Goal: Check status

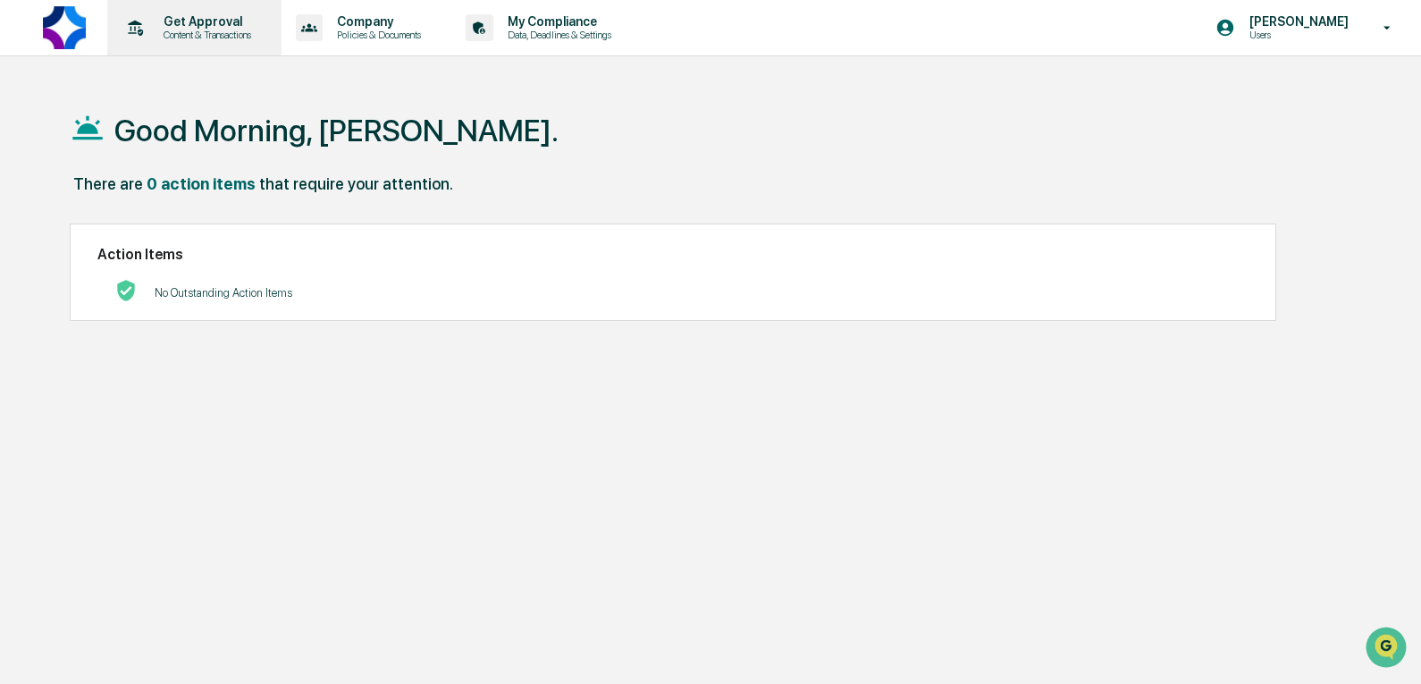
click at [247, 20] on p "Get Approval" at bounding box center [204, 21] width 111 height 14
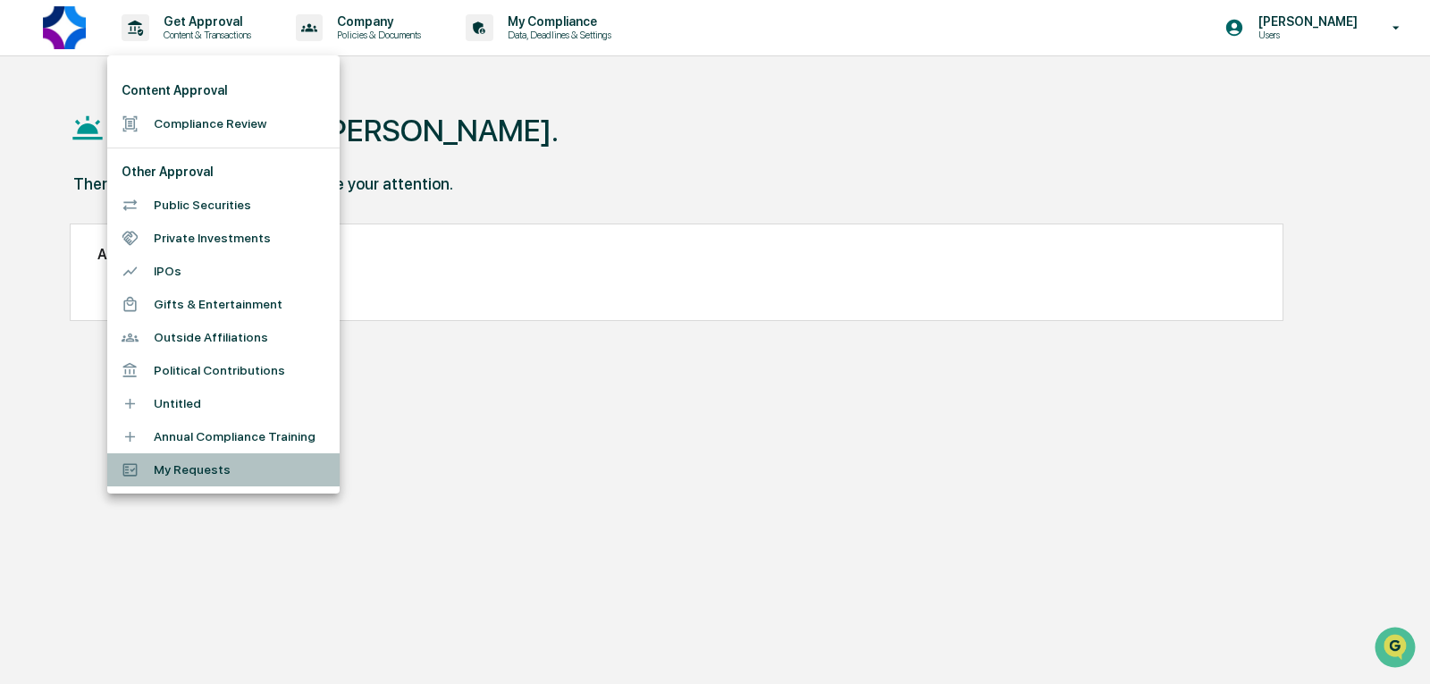
click at [202, 470] on li "My Requests" at bounding box center [223, 469] width 232 height 33
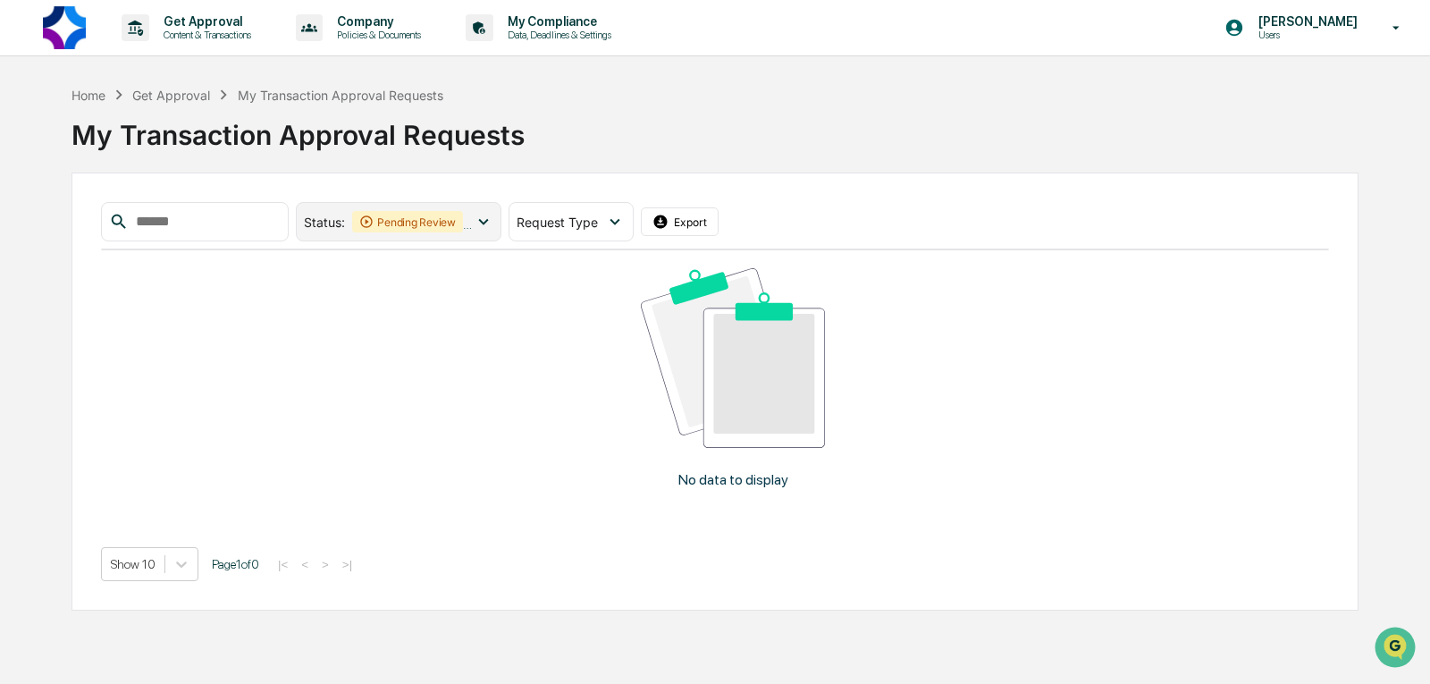
click at [493, 219] on icon at bounding box center [484, 222] width 20 height 20
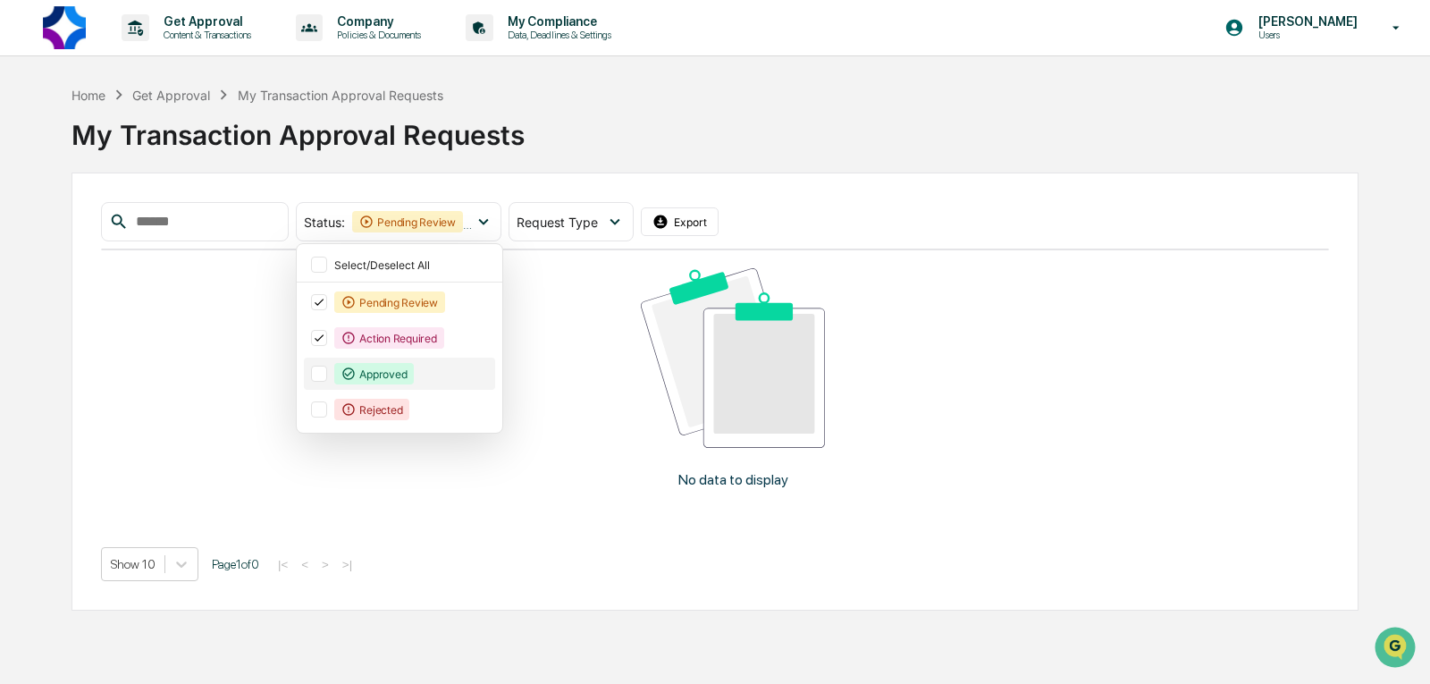
click at [414, 368] on div "Approved" at bounding box center [374, 373] width 80 height 21
click at [363, 299] on div "Pending Review" at bounding box center [399, 302] width 191 height 32
click at [329, 332] on icon at bounding box center [319, 338] width 20 height 13
click at [960, 257] on div "No data to display" at bounding box center [733, 385] width 1264 height 270
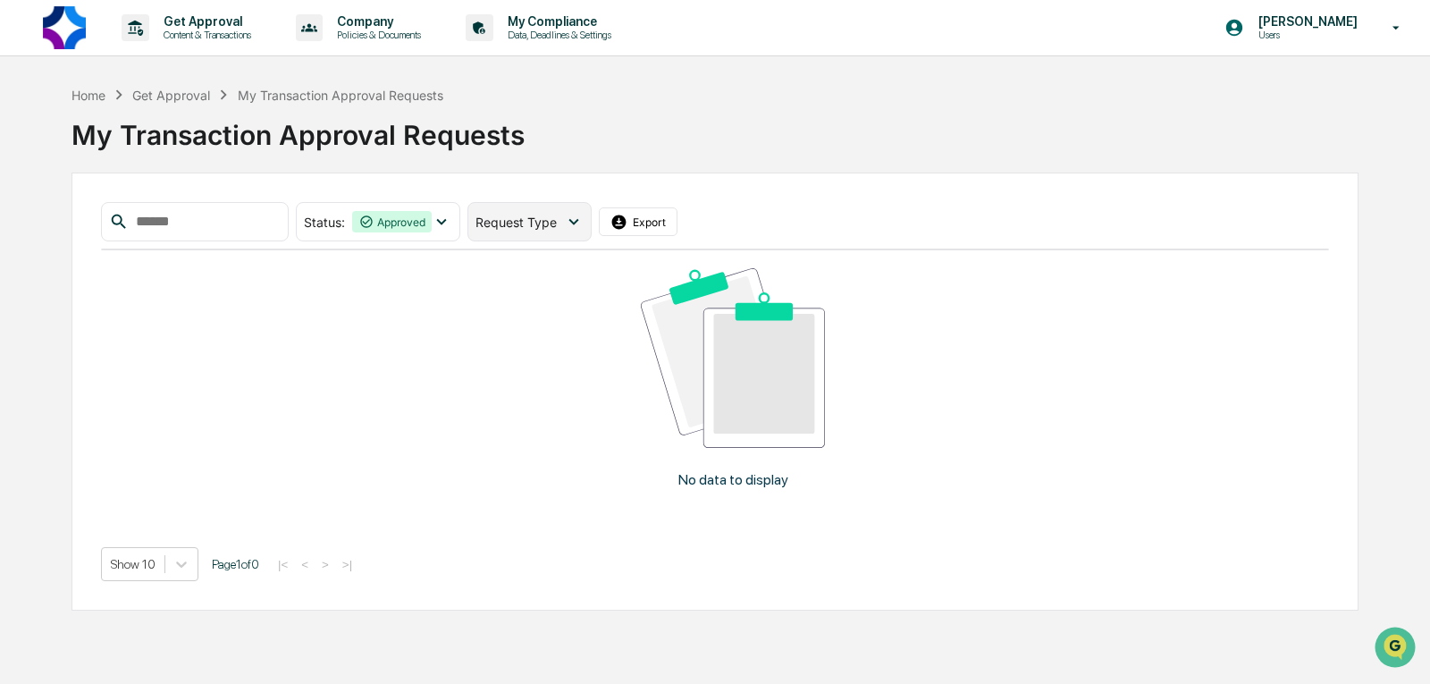
click at [592, 218] on div "Request Type" at bounding box center [530, 221] width 124 height 39
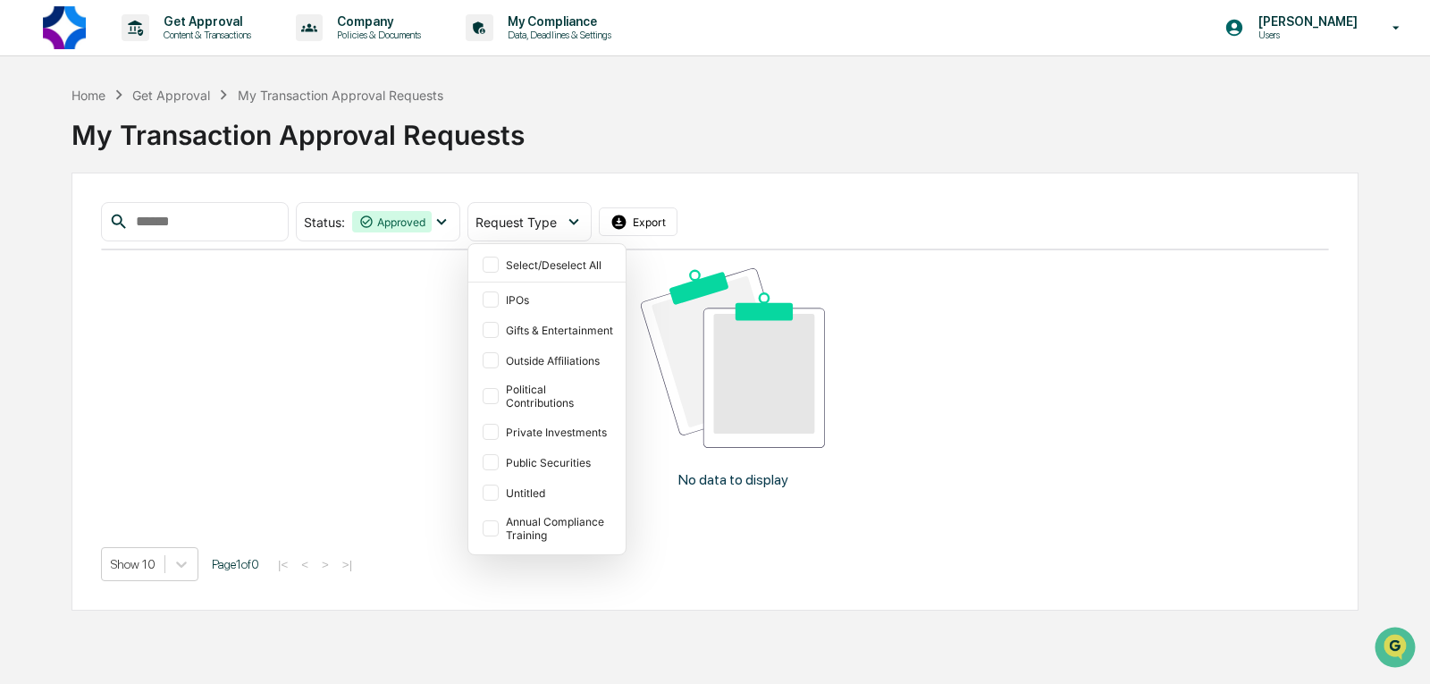
click at [974, 232] on div "Status : Approved Select/Deselect All Pending Review Action Required Approved R…" at bounding box center [715, 221] width 1228 height 39
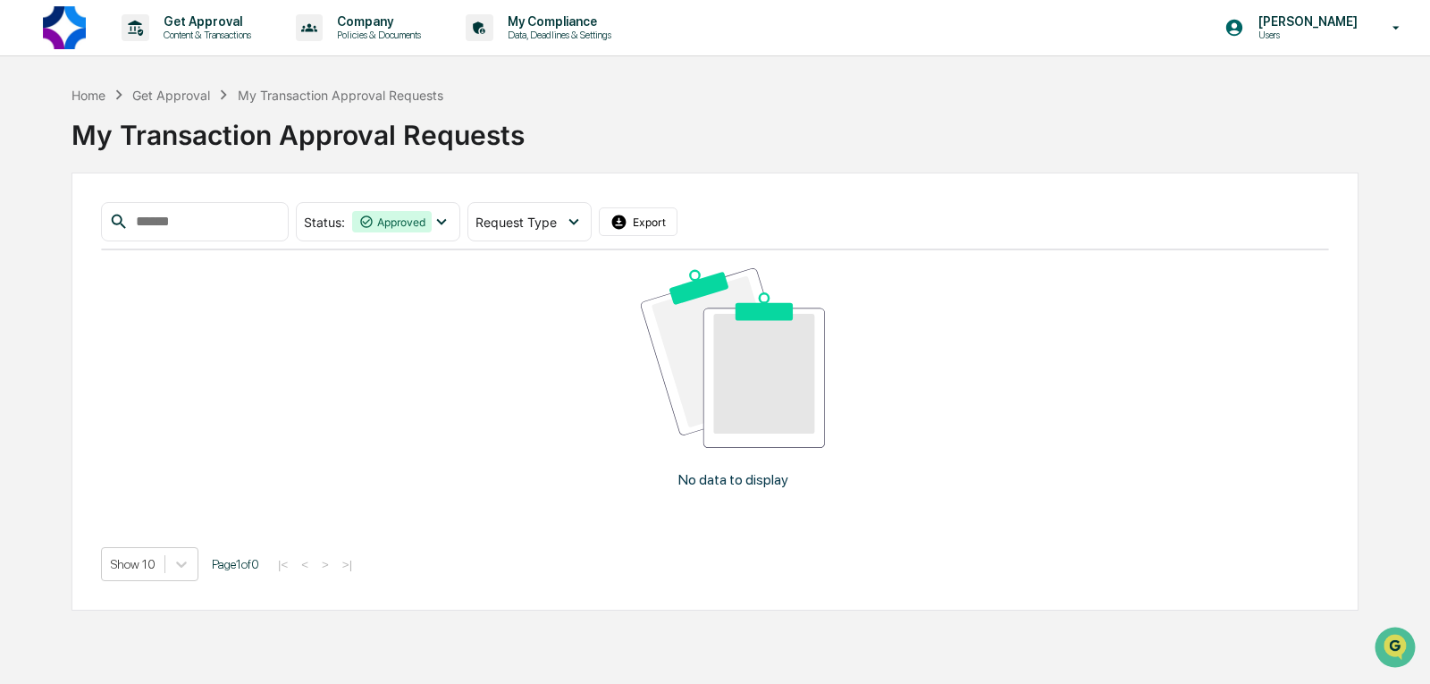
click at [215, 105] on div "My Transaction Approval Requests" at bounding box center [715, 128] width 1287 height 46
click at [175, 97] on div "Get Approval" at bounding box center [171, 95] width 78 height 15
click at [125, 97] on icon at bounding box center [119, 95] width 20 height 20
click at [63, 97] on div "Home Get Approval My Transaction Approval Requests My Transaction Approval Requ…" at bounding box center [715, 348] width 1430 height 526
click at [76, 97] on div "Home" at bounding box center [89, 95] width 34 height 15
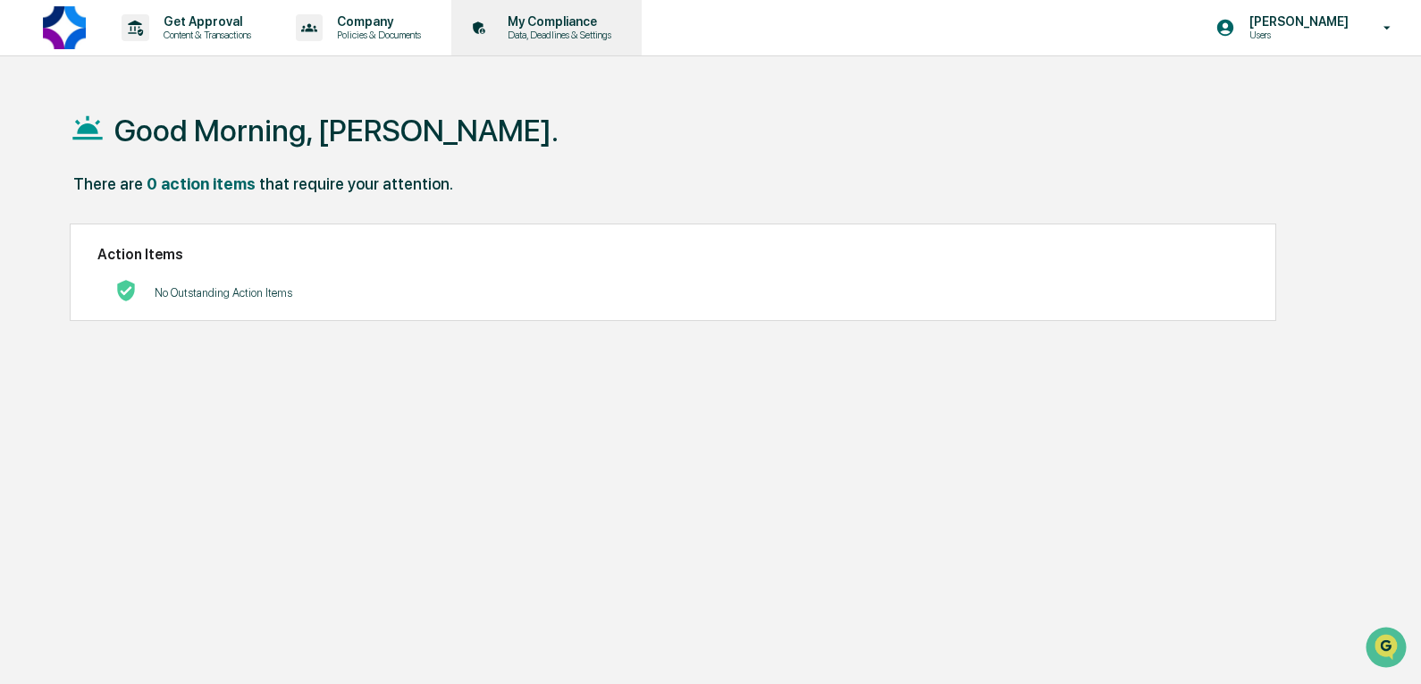
click at [563, 25] on p "My Compliance" at bounding box center [556, 21] width 127 height 14
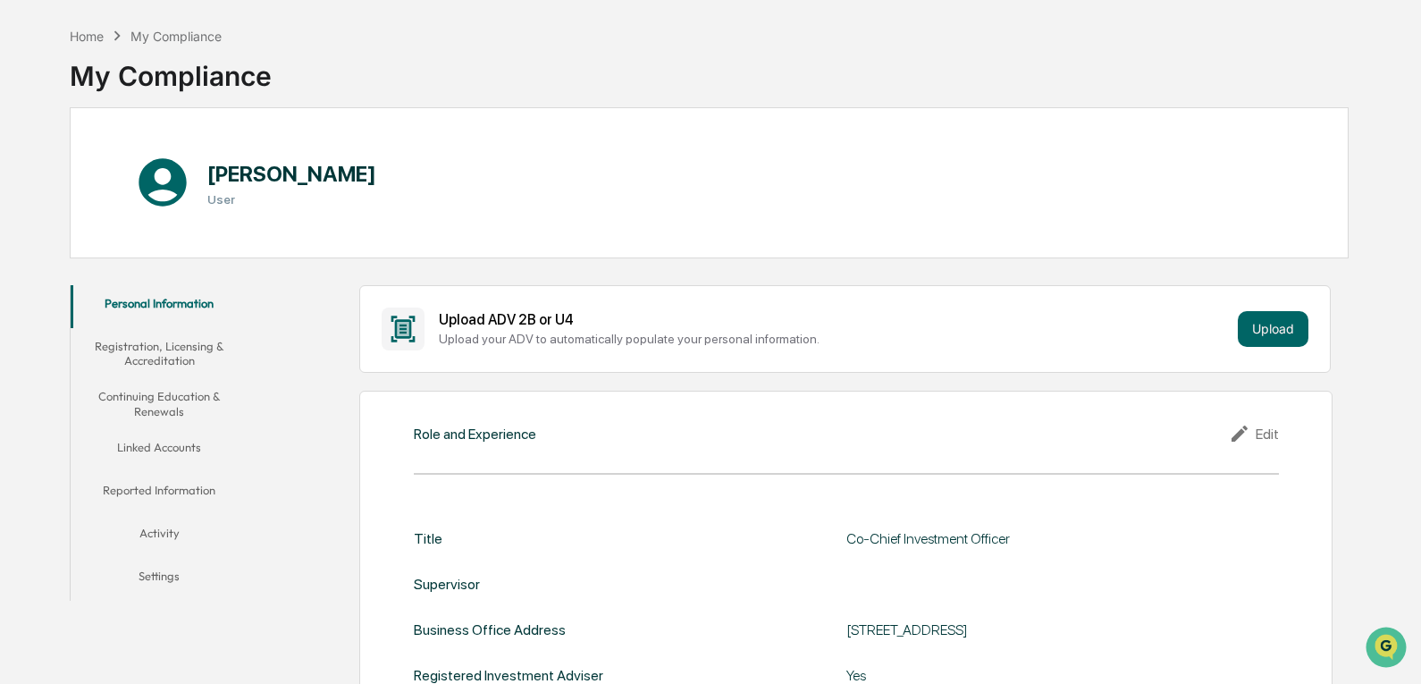
scroll to position [268, 0]
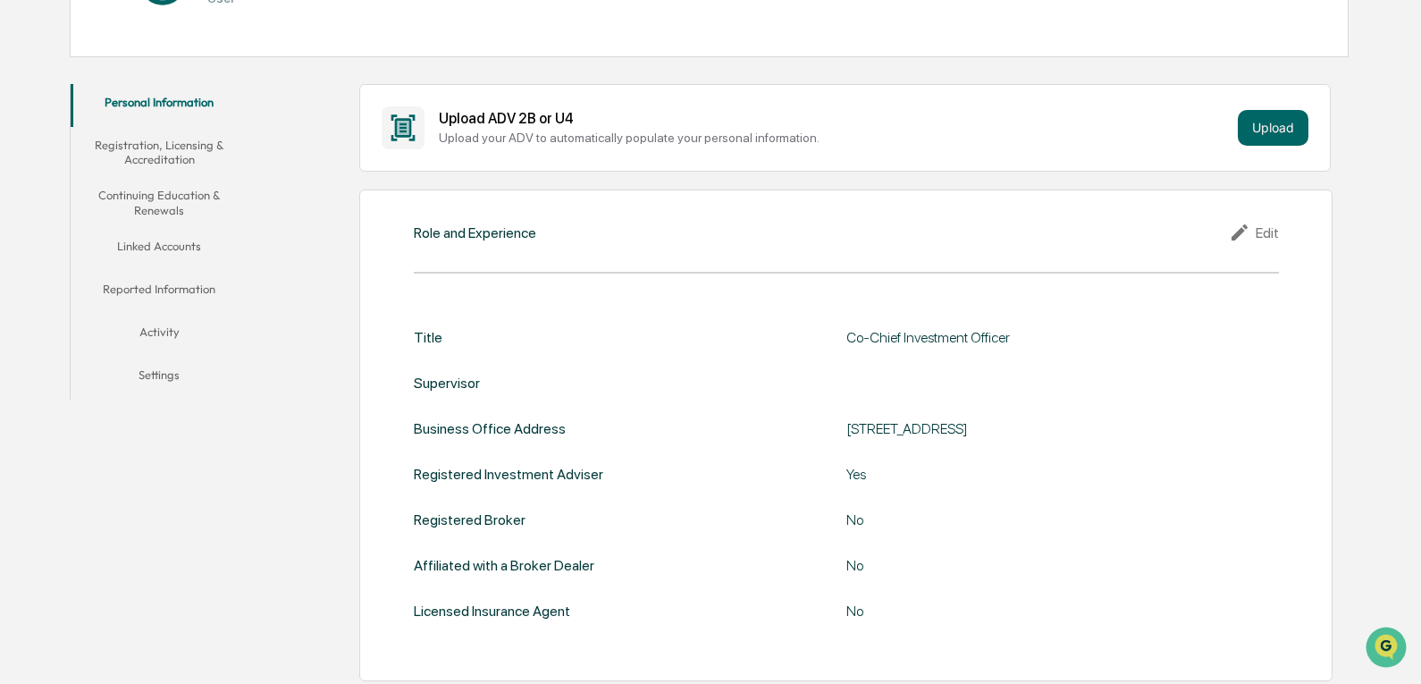
click at [166, 338] on button "Activity" at bounding box center [160, 335] width 178 height 43
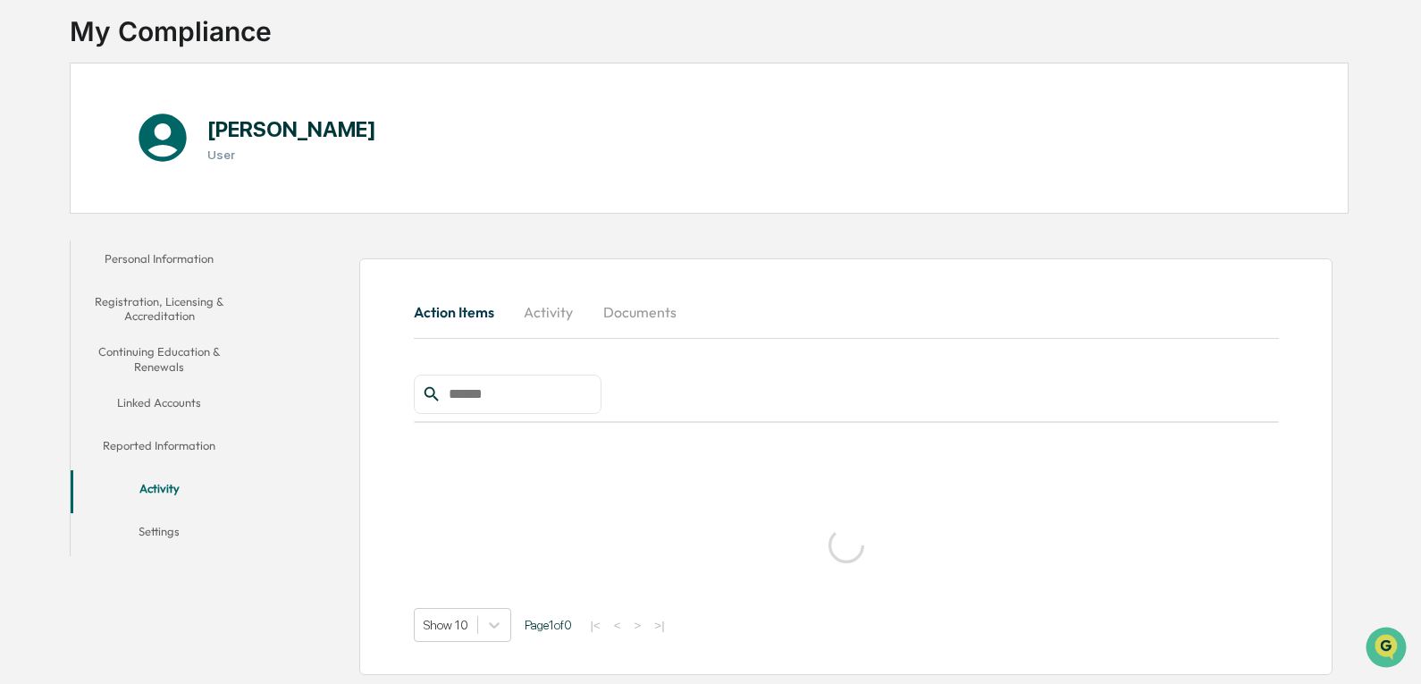
scroll to position [163, 0]
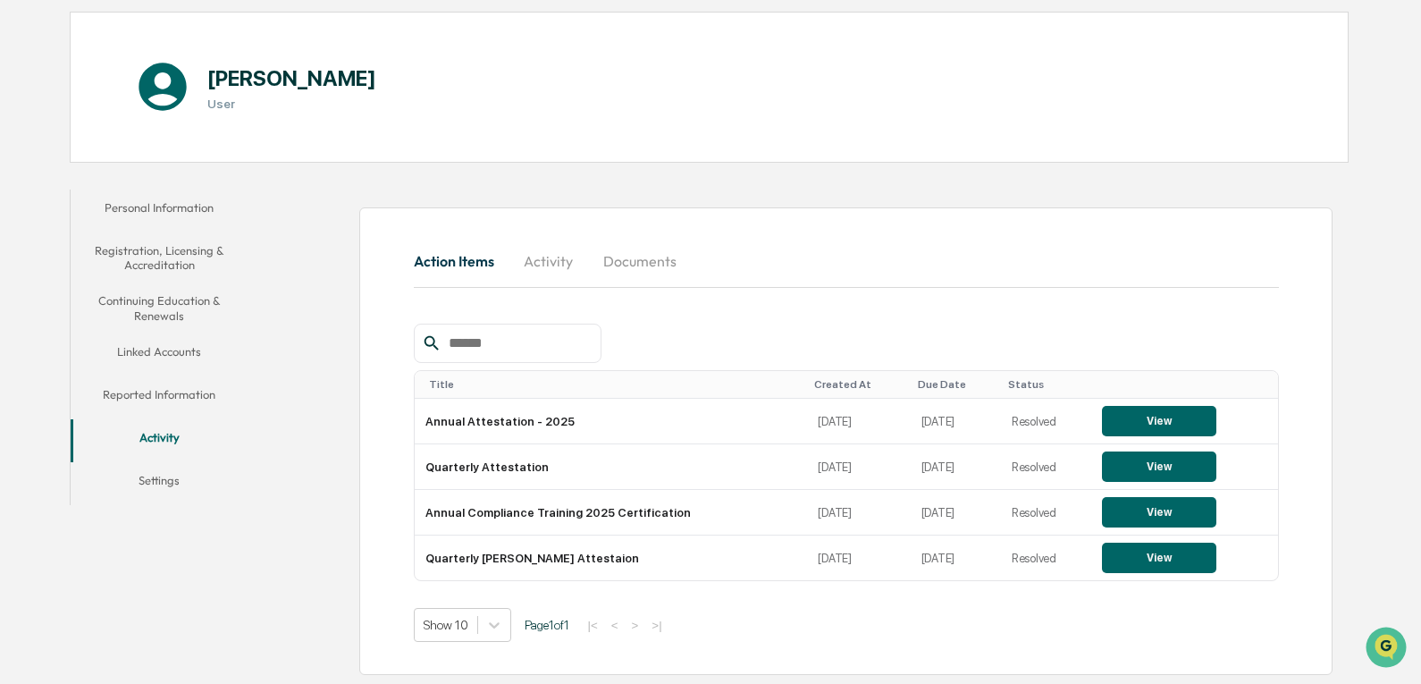
click at [540, 263] on button "Activity" at bounding box center [549, 261] width 80 height 43
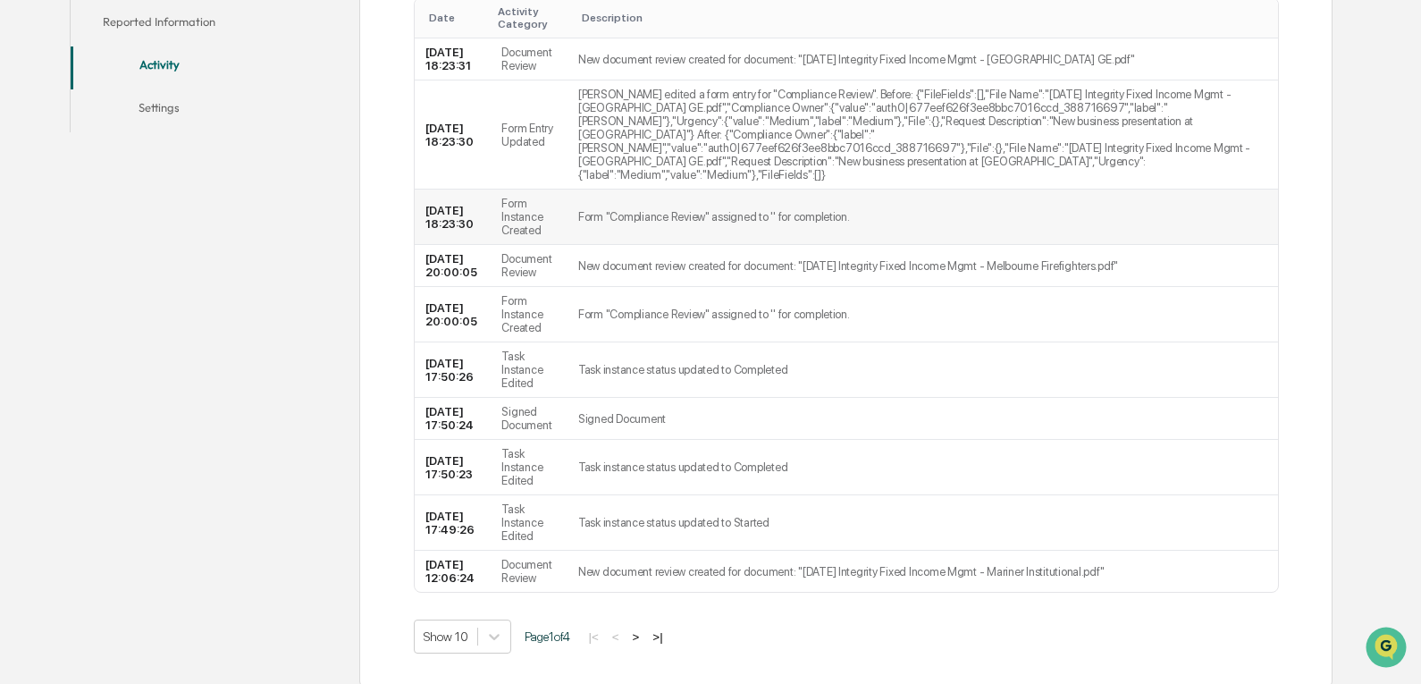
scroll to position [587, 0]
